Goal: Register for event/course

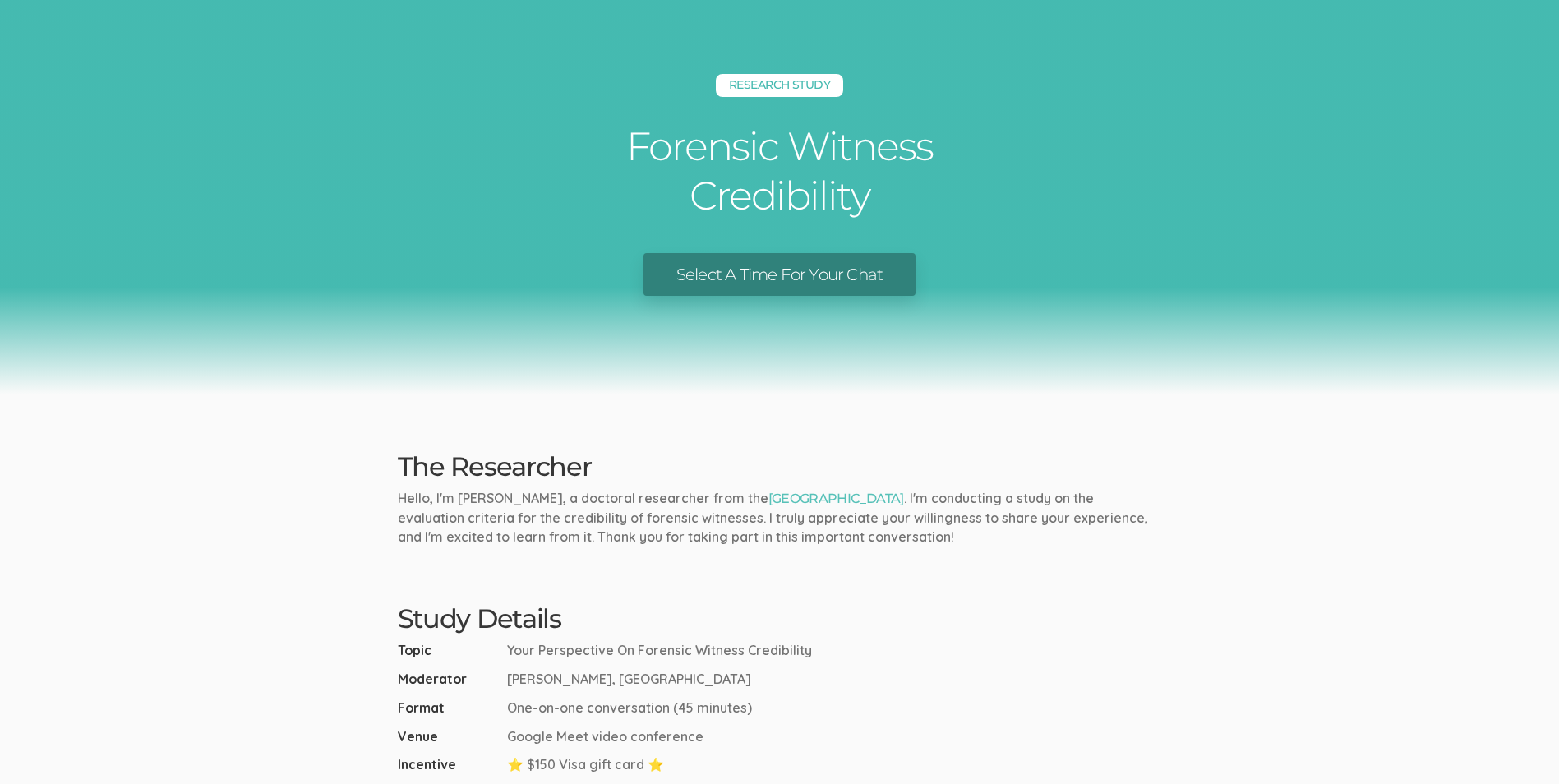
click at [716, 283] on link "Select A Time For Your Chat" at bounding box center [780, 275] width 272 height 44
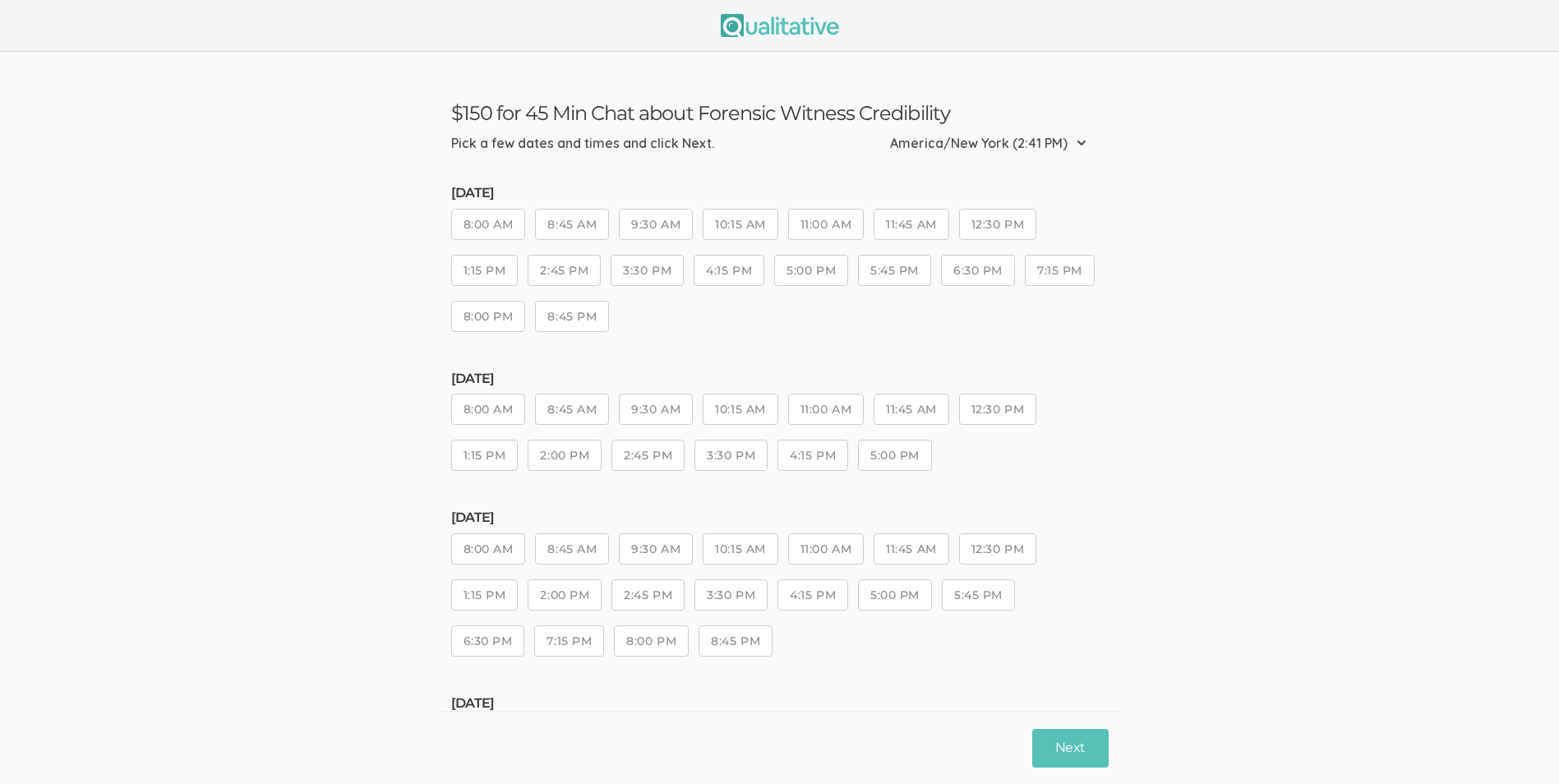
click at [840, 234] on button "11:00 AM" at bounding box center [826, 224] width 76 height 31
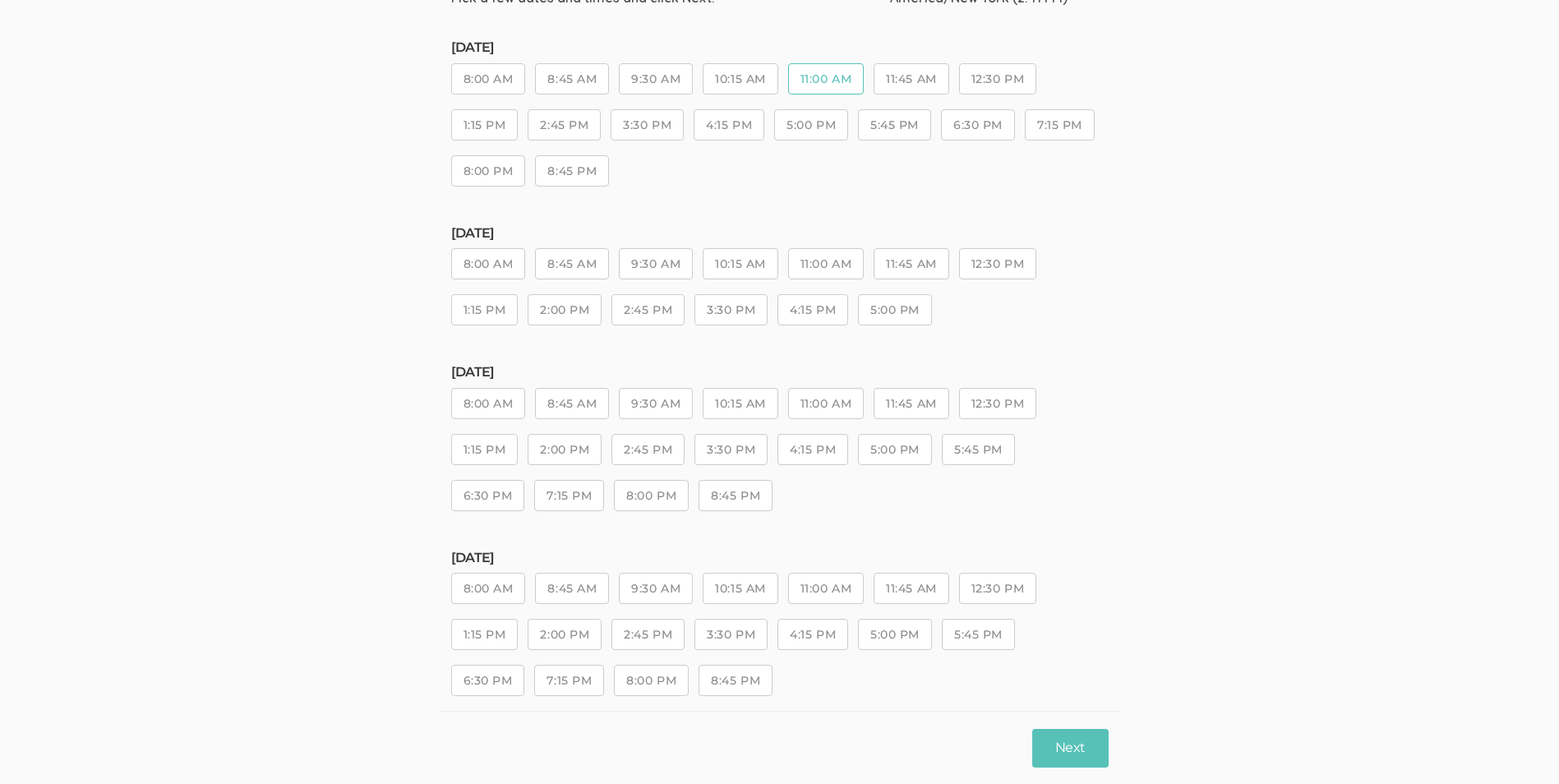
scroll to position [310, 0]
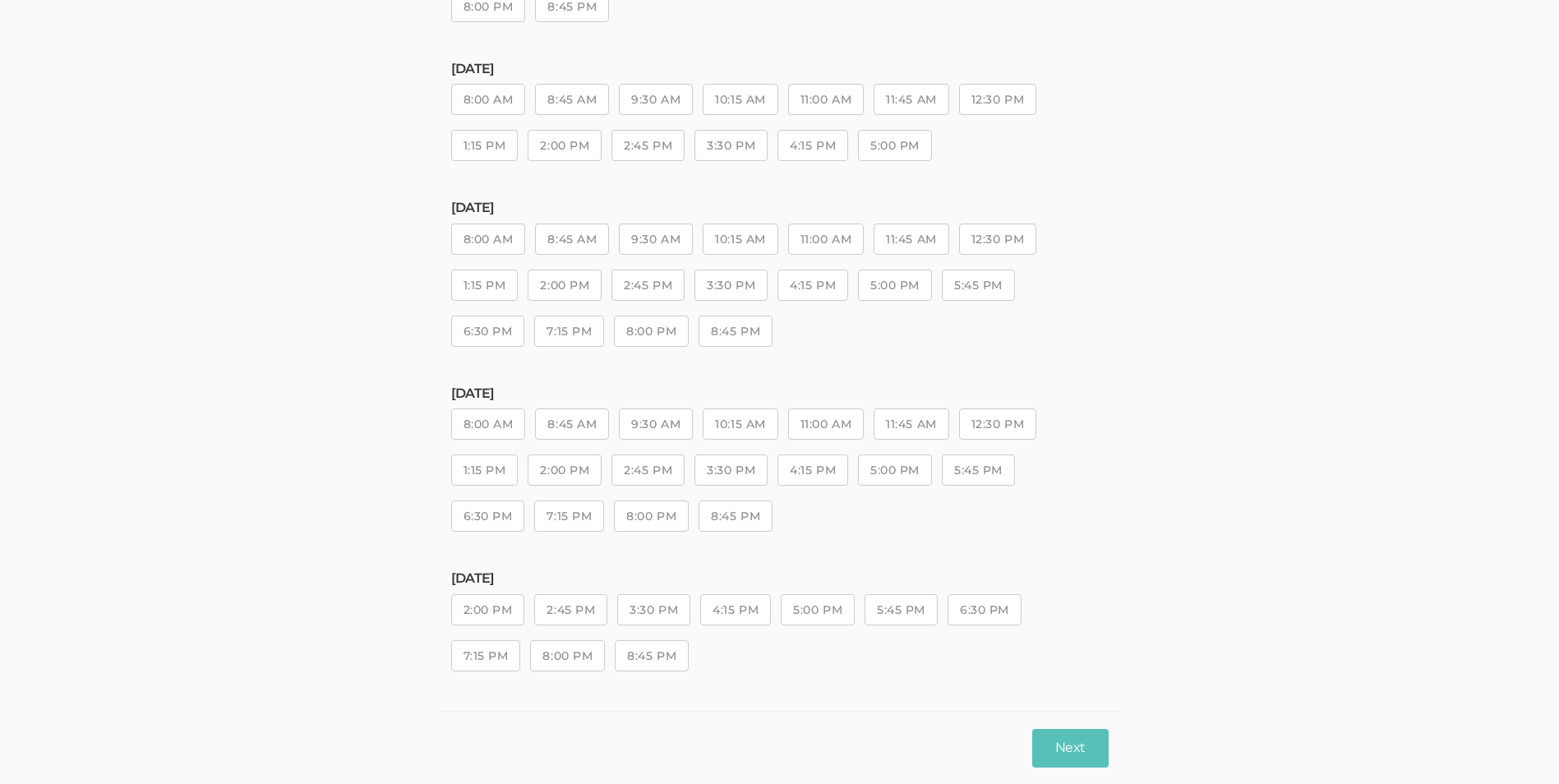
click at [486, 427] on button "8:00 AM" at bounding box center [488, 424] width 75 height 31
click at [1095, 738] on button "Next" at bounding box center [1071, 748] width 76 height 39
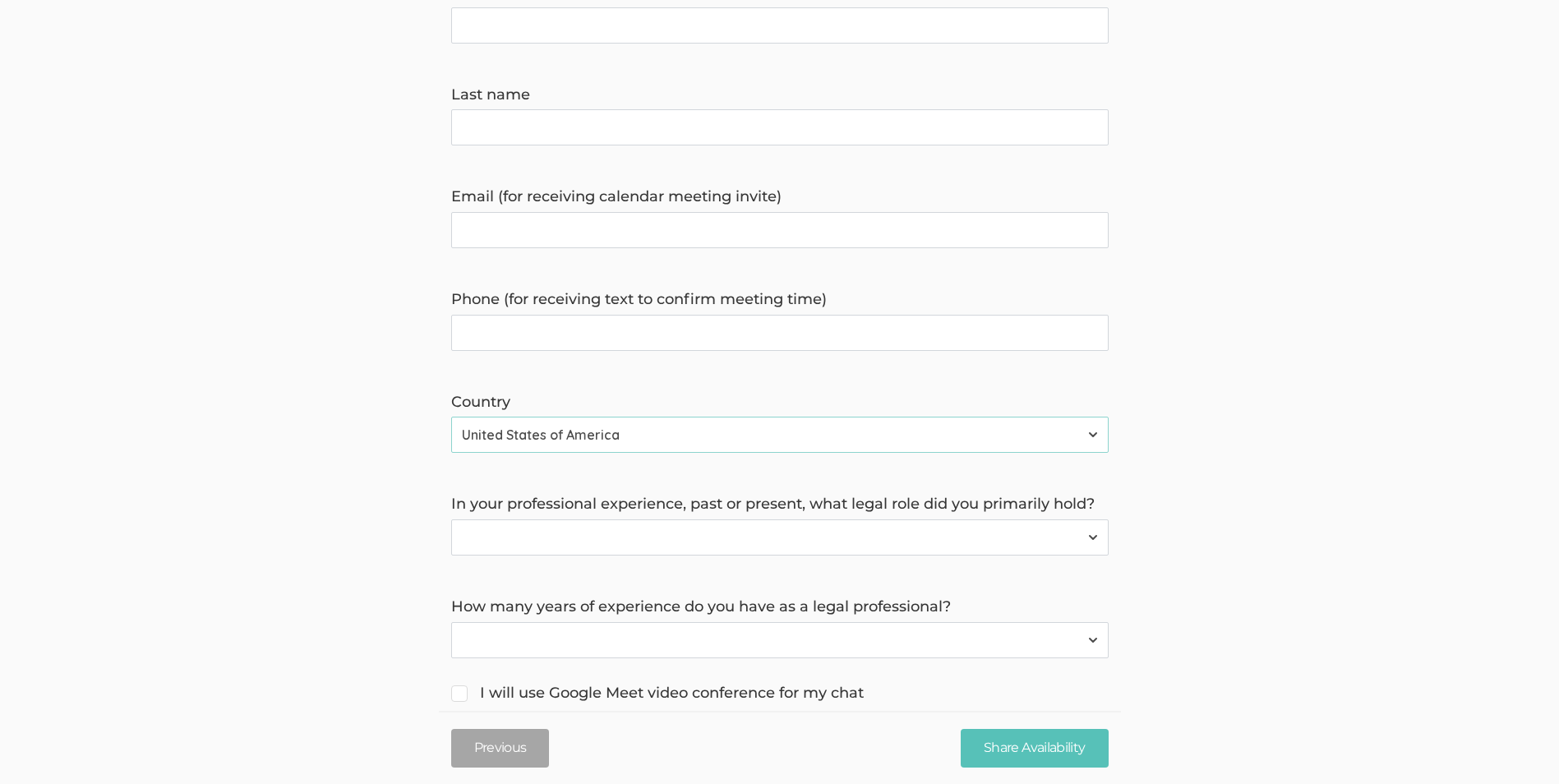
scroll to position [0, 0]
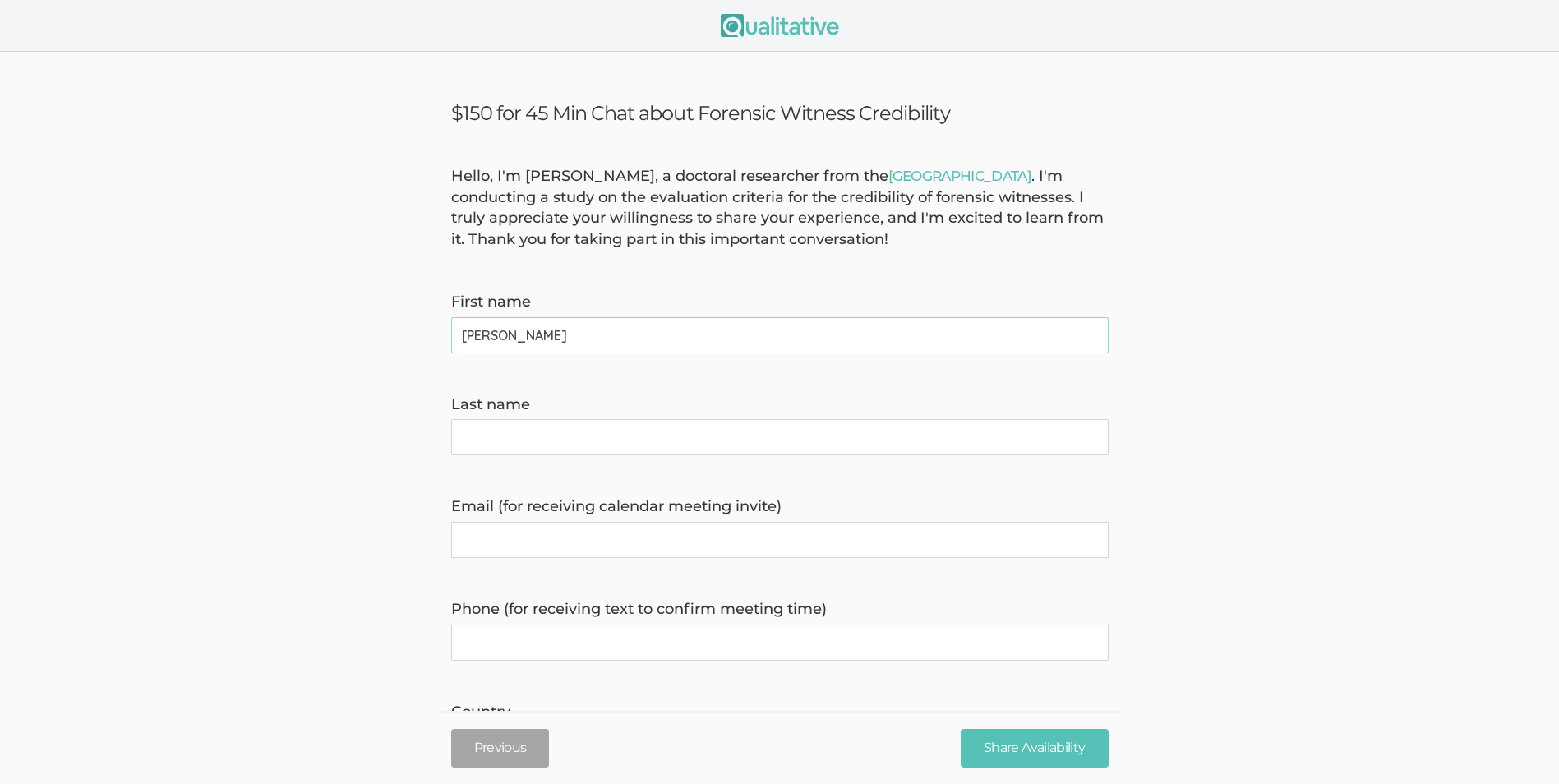
type name "Joseph"
click at [509, 426] on name "Last name" at bounding box center [780, 437] width 657 height 36
type name "Mercado"
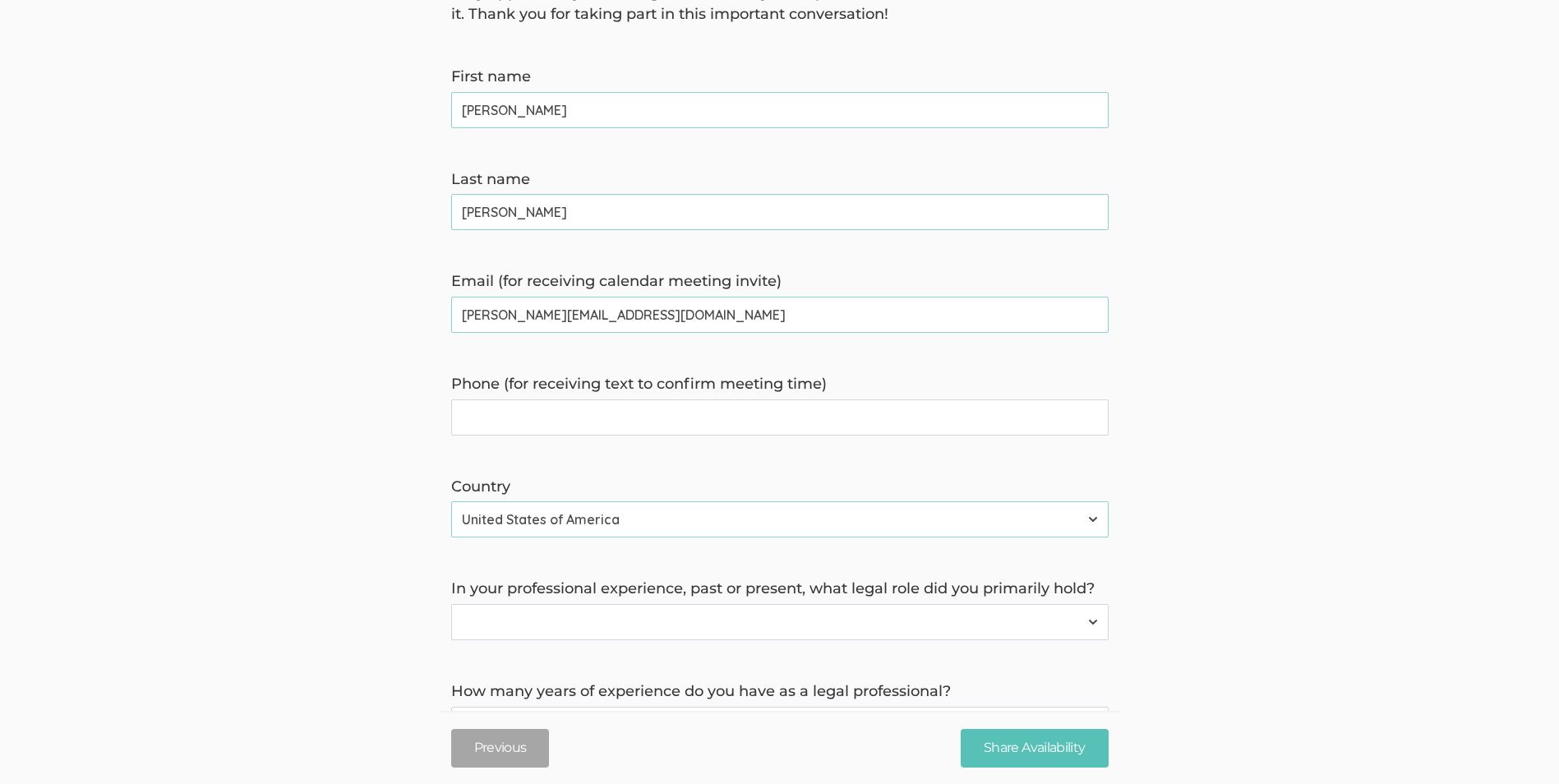
scroll to position [246, 0]
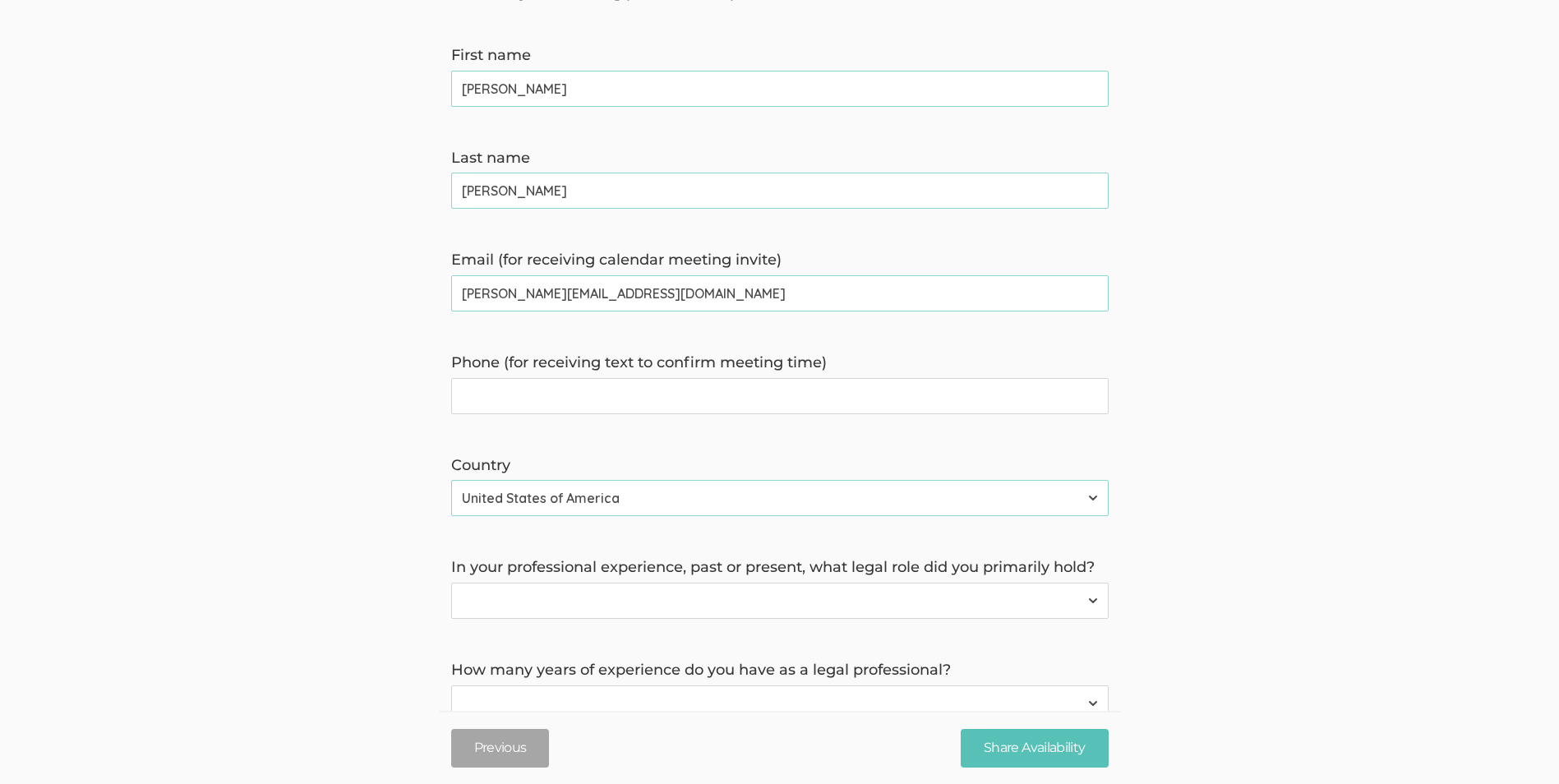
type invite\) "joseph_mercado@aol.com"
click at [523, 401] on time\) "Phone (for receiving text to confirm meeting time)" at bounding box center [780, 396] width 657 height 36
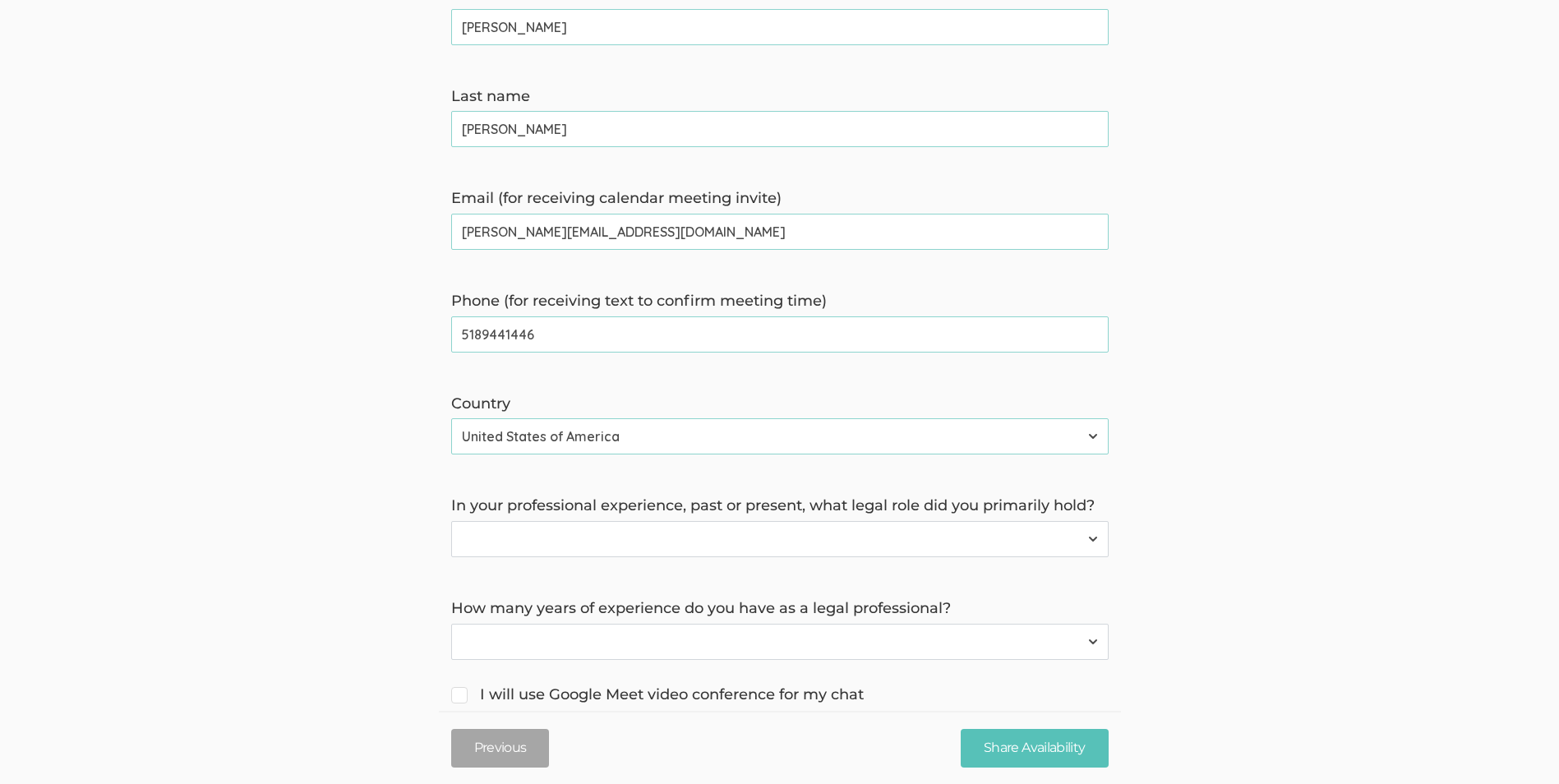
scroll to position [391, 0]
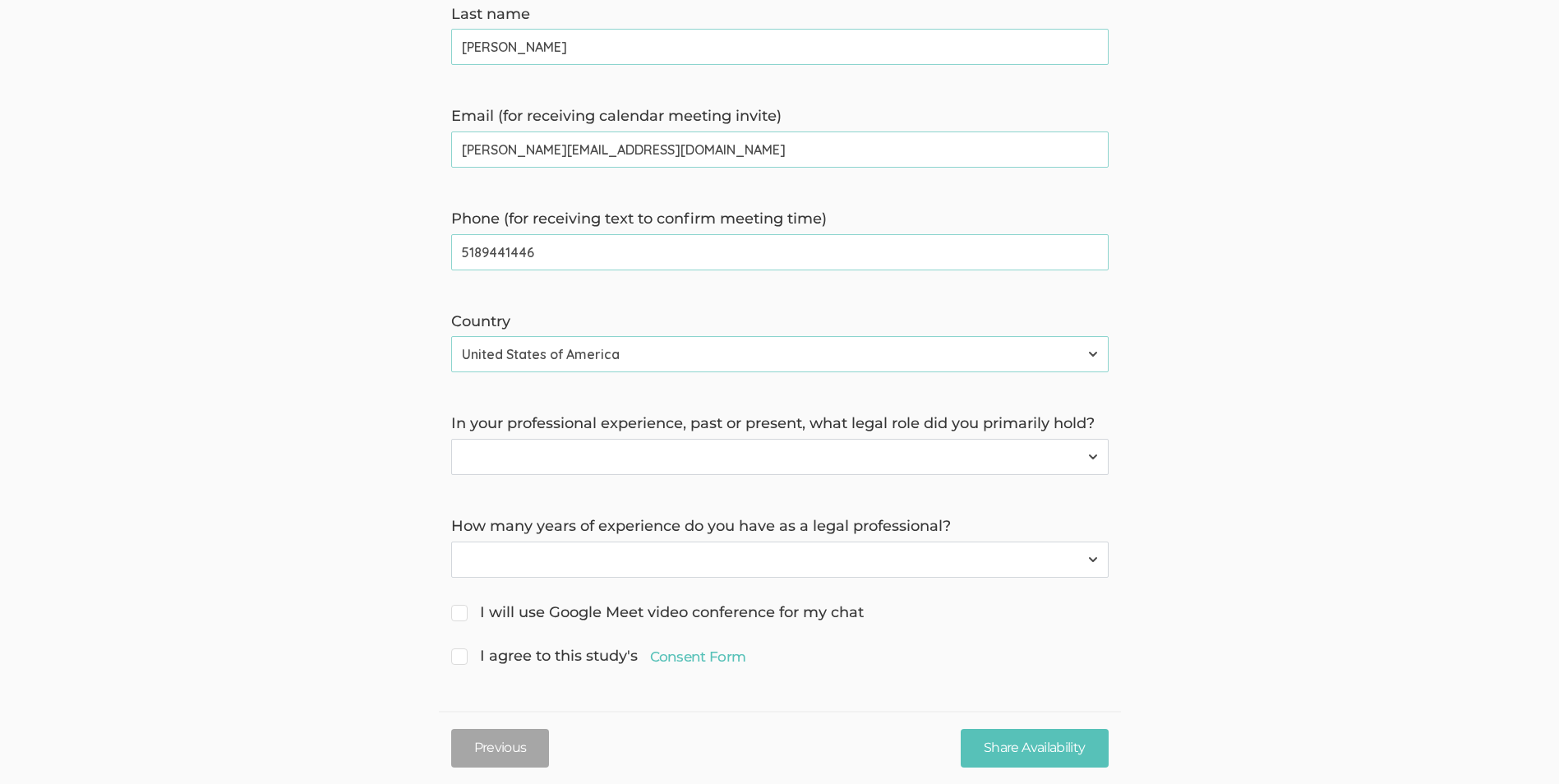
type time\) "5189441446"
click at [544, 562] on select "Less than 1 year 1 to 4 years 5+ years" at bounding box center [780, 559] width 657 height 36
click at [560, 443] on select "Forensic Professional (also includes Forensic Analyst or Forensic Examiner) Inv…" at bounding box center [780, 457] width 657 height 36
select select "5"
click at [451, 439] on select "Forensic Professional (also includes Forensic Analyst or Forensic Examiner) Inv…" at bounding box center [780, 457] width 657 height 36
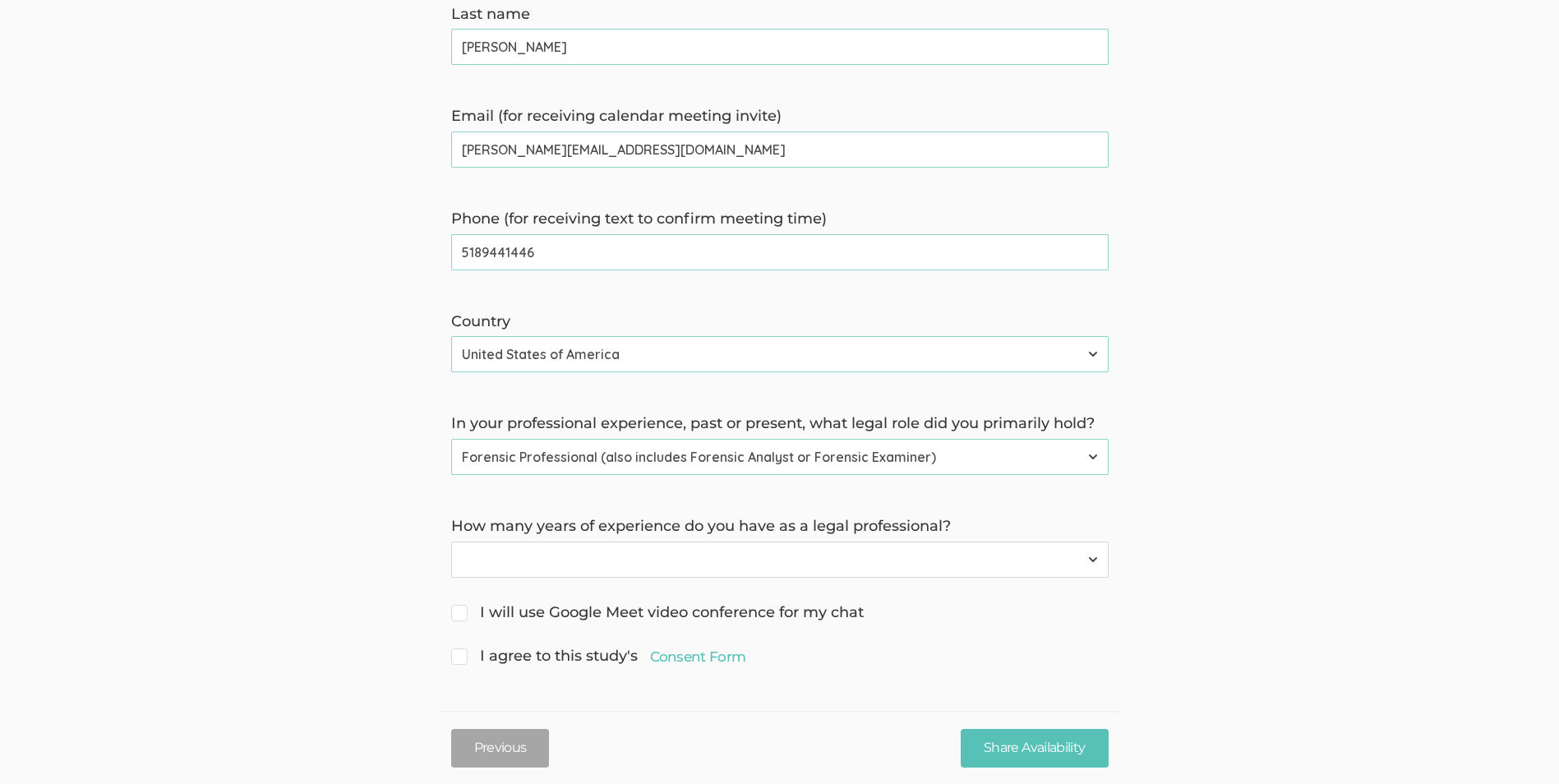
click at [629, 562] on select "Less than 1 year 1 to 4 years 5+ years" at bounding box center [780, 559] width 657 height 36
select select "1"
click at [451, 541] on select "Less than 1 year 1 to 4 years 5+ years" at bounding box center [780, 559] width 657 height 36
click at [451, 661] on span "I agree to this study's Consent Form" at bounding box center [598, 656] width 295 height 22
click at [451, 660] on input "I agree to this study's Consent Form" at bounding box center [456, 654] width 10 height 10
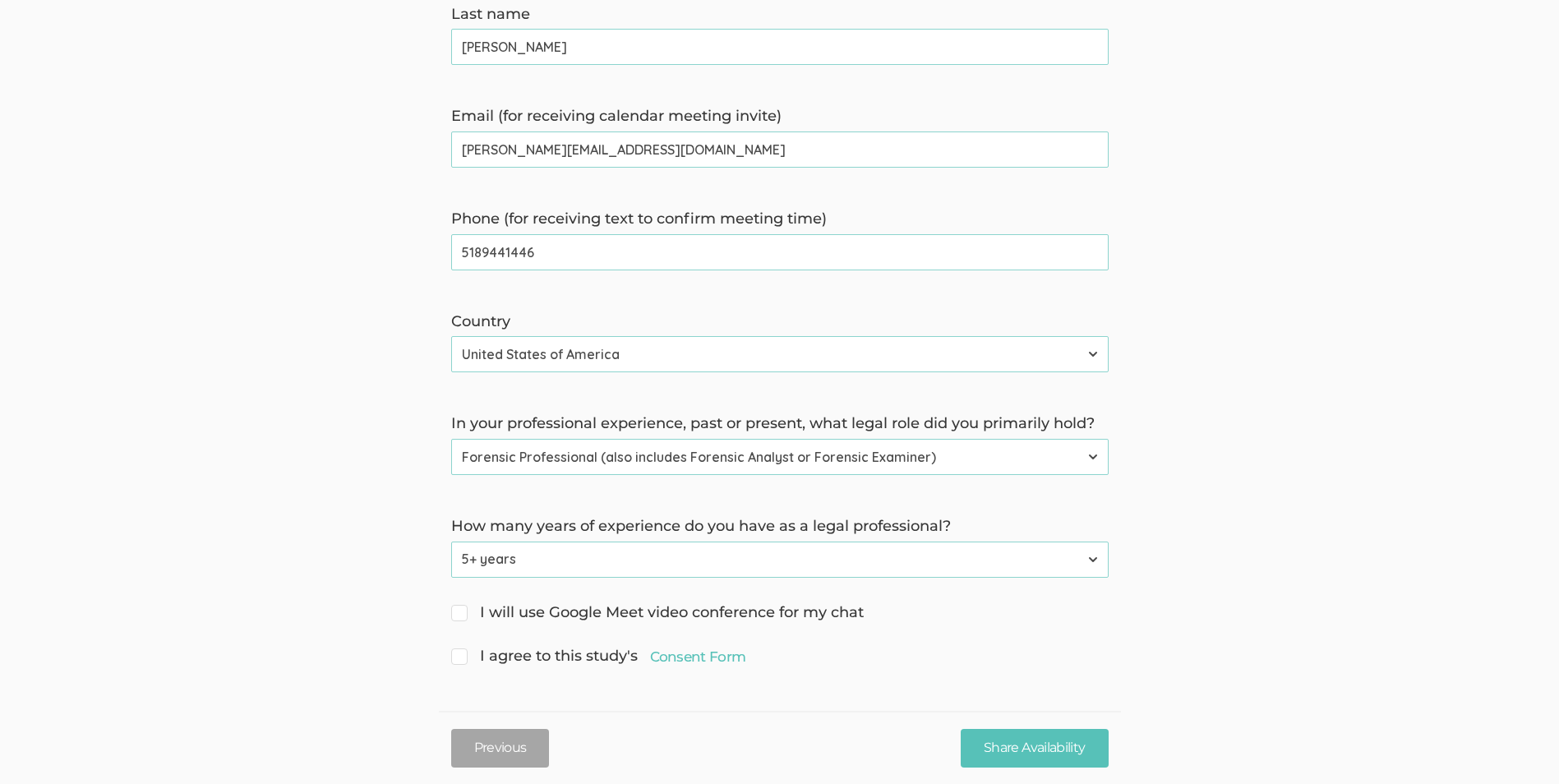
checkbox input "true"
click at [1058, 748] on input "Share Availability" at bounding box center [1034, 748] width 147 height 39
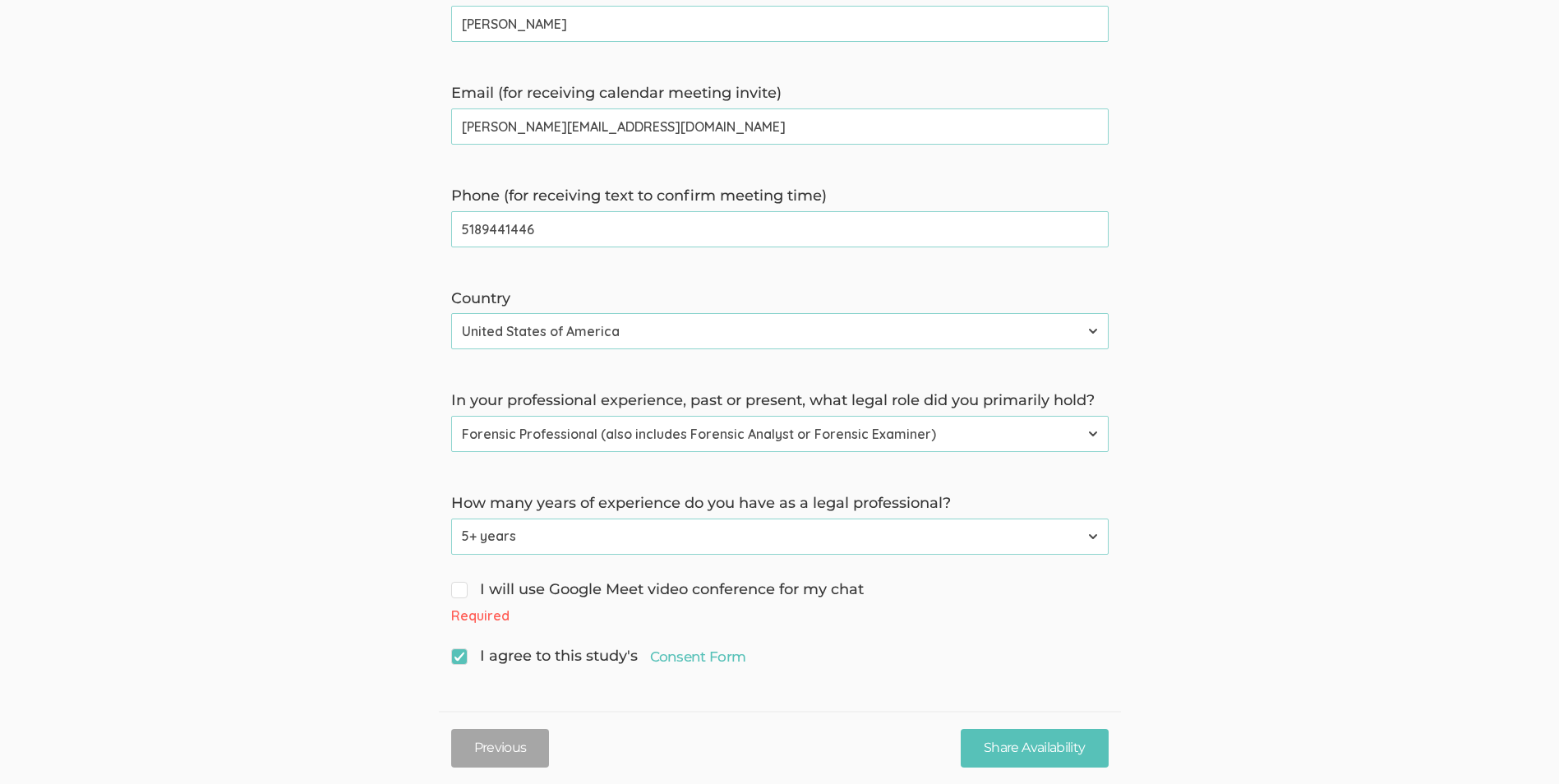
click at [451, 592] on input "I will use Google Meet video conference for my chat" at bounding box center [456, 588] width 10 height 10
checkbox input "true"
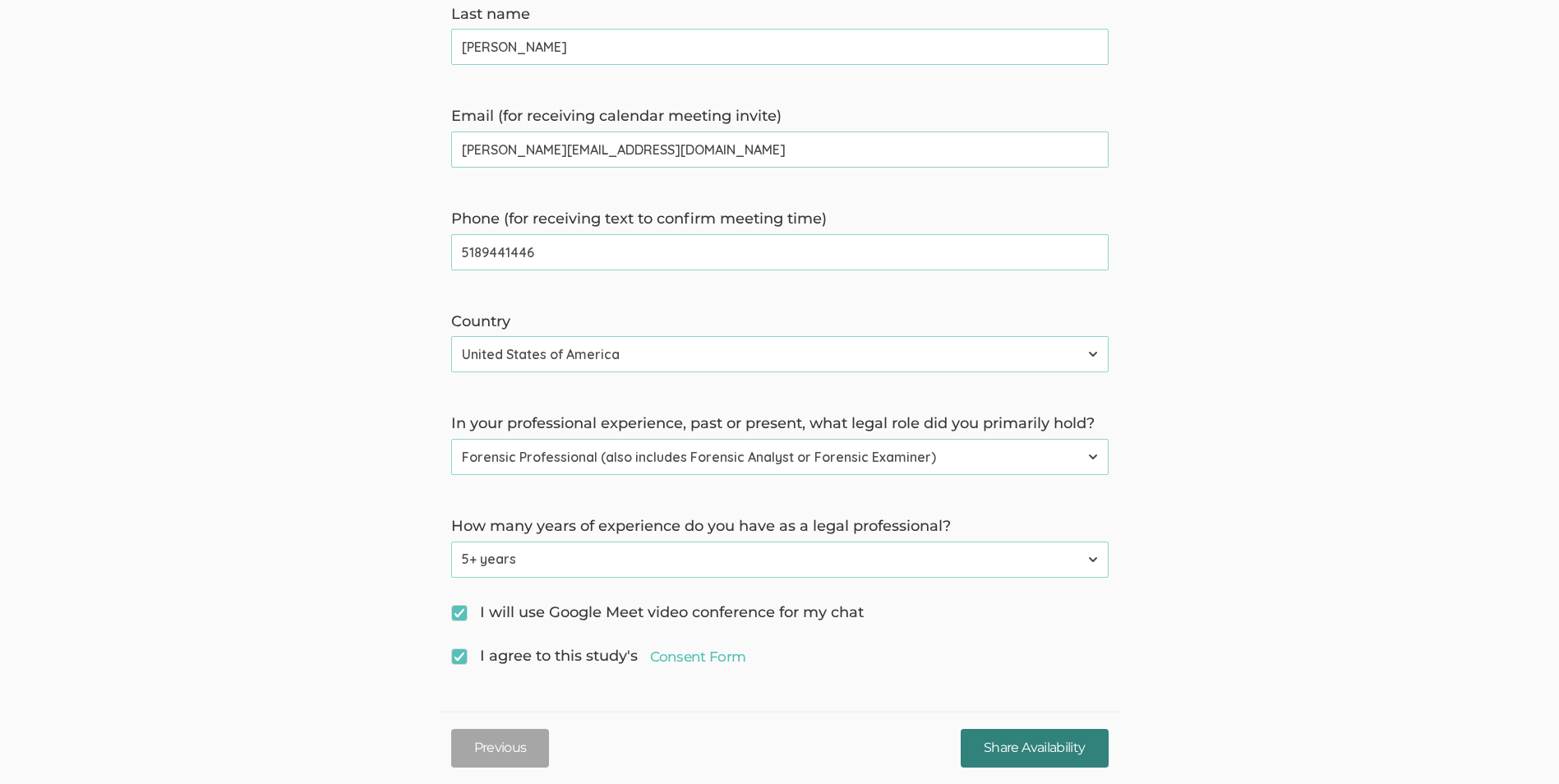
click at [1052, 737] on input "Share Availability" at bounding box center [1034, 748] width 147 height 39
